Goal: Information Seeking & Learning: Learn about a topic

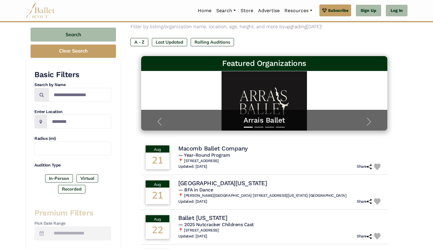
scroll to position [46, 0]
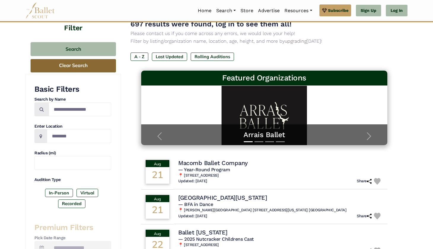
click at [89, 68] on button "Clear Search" at bounding box center [73, 65] width 85 height 13
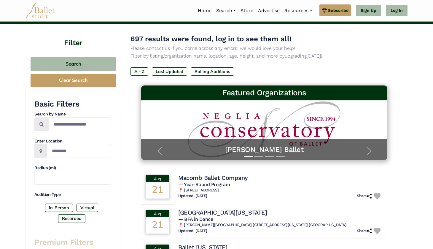
scroll to position [42, 0]
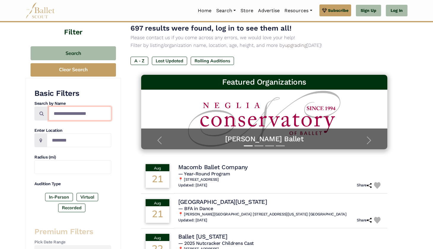
click at [73, 113] on input "Search by names..." at bounding box center [80, 113] width 63 height 14
type input "**********"
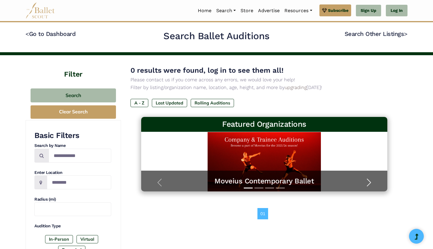
click at [369, 180] on span "button" at bounding box center [368, 182] width 9 height 9
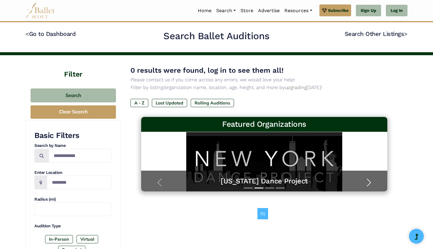
click at [369, 180] on span "button" at bounding box center [368, 182] width 9 height 9
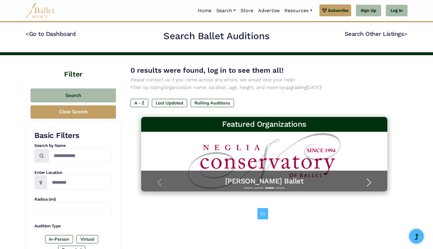
click at [369, 180] on span "button" at bounding box center [368, 182] width 9 height 9
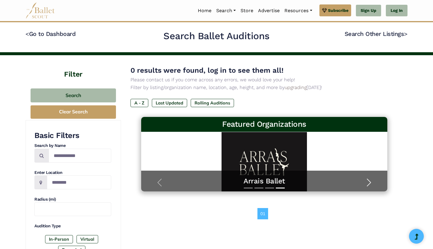
click at [368, 181] on span "button" at bounding box center [368, 182] width 9 height 9
